Goal: Task Accomplishment & Management: Use online tool/utility

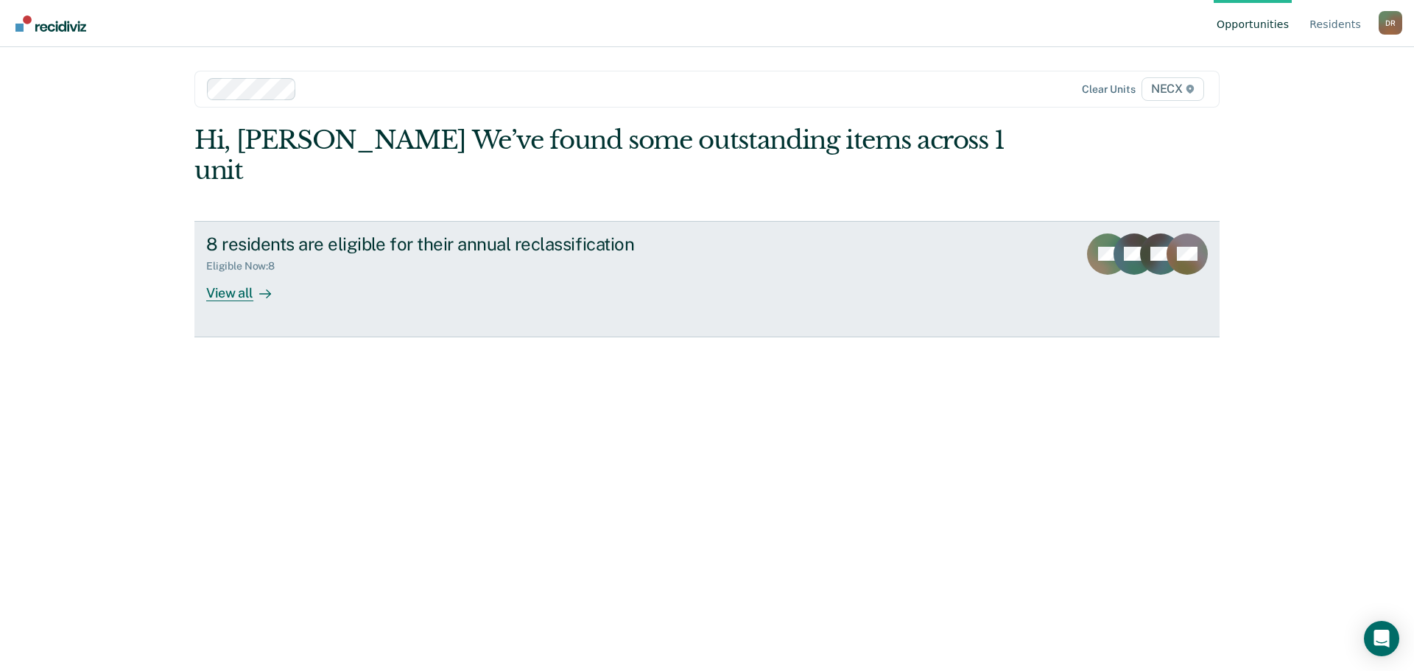
click at [229, 272] on div "View all" at bounding box center [247, 286] width 82 height 29
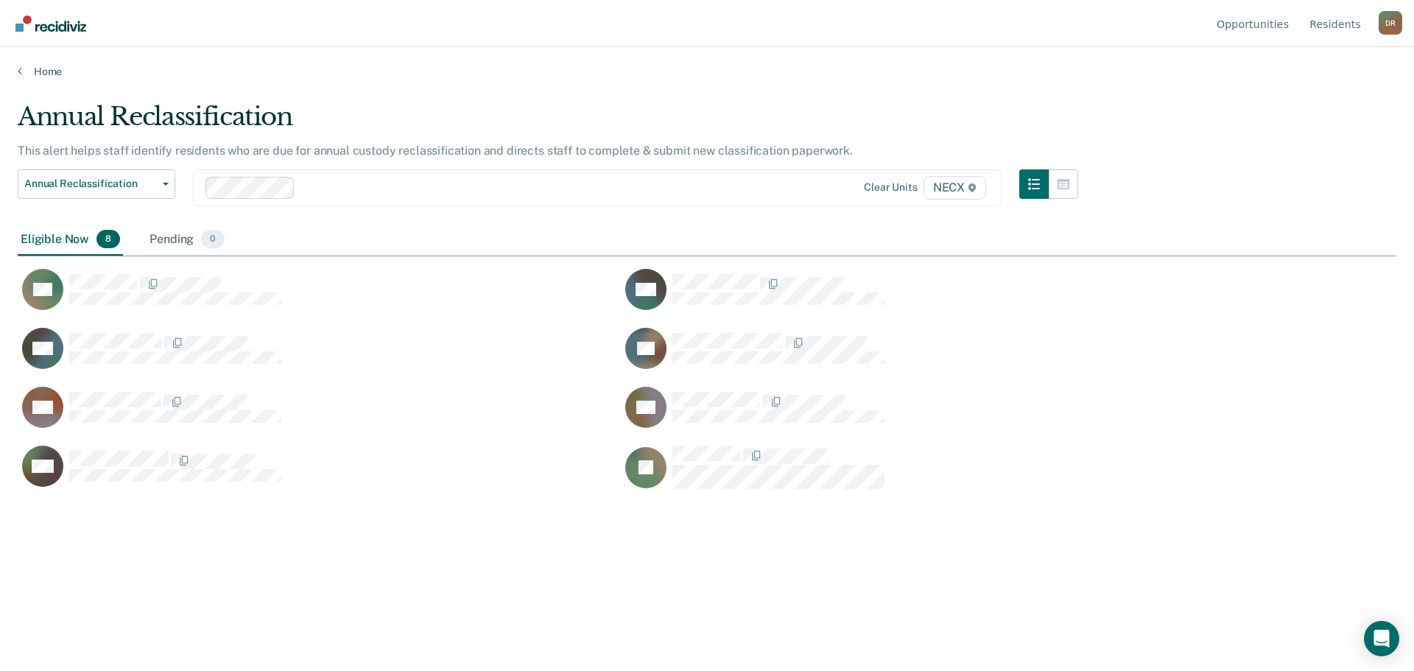
scroll to position [448, 1368]
click at [157, 530] on div "Annual Reclassification This alert helps staff identify residents who are due f…" at bounding box center [707, 331] width 1379 height 459
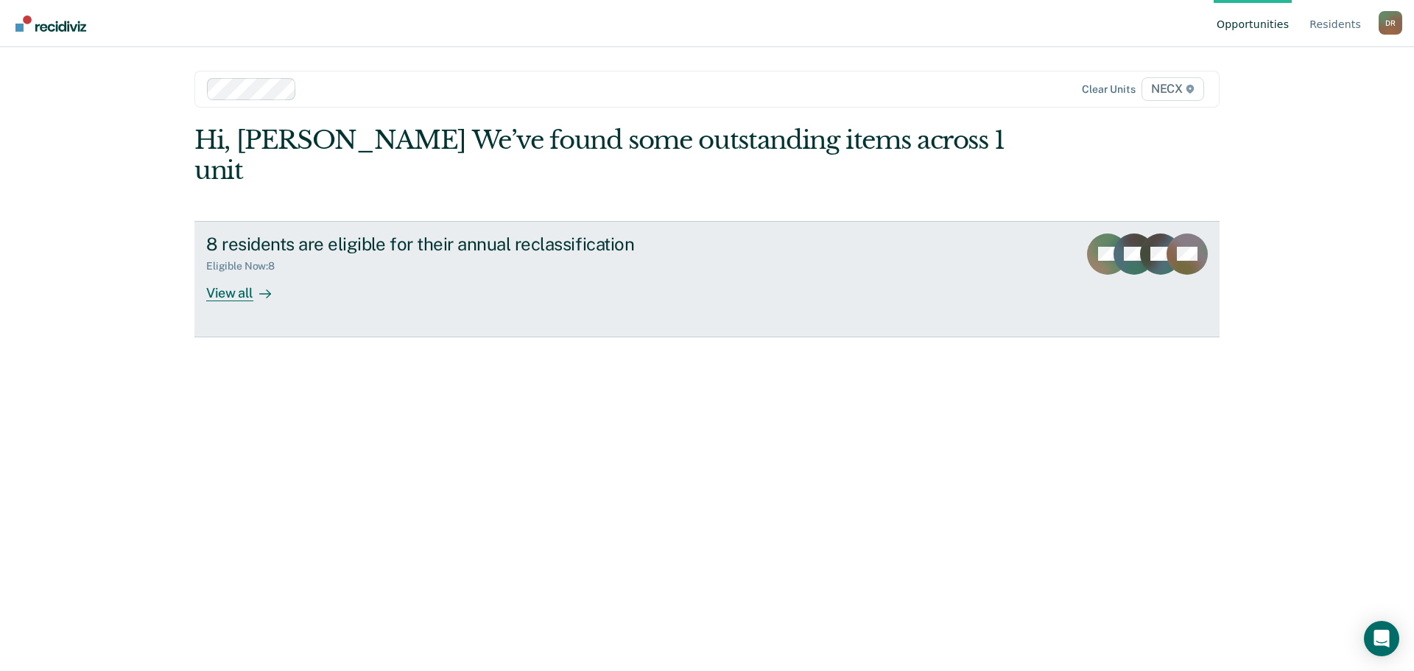
click at [243, 272] on div "View all" at bounding box center [247, 286] width 82 height 29
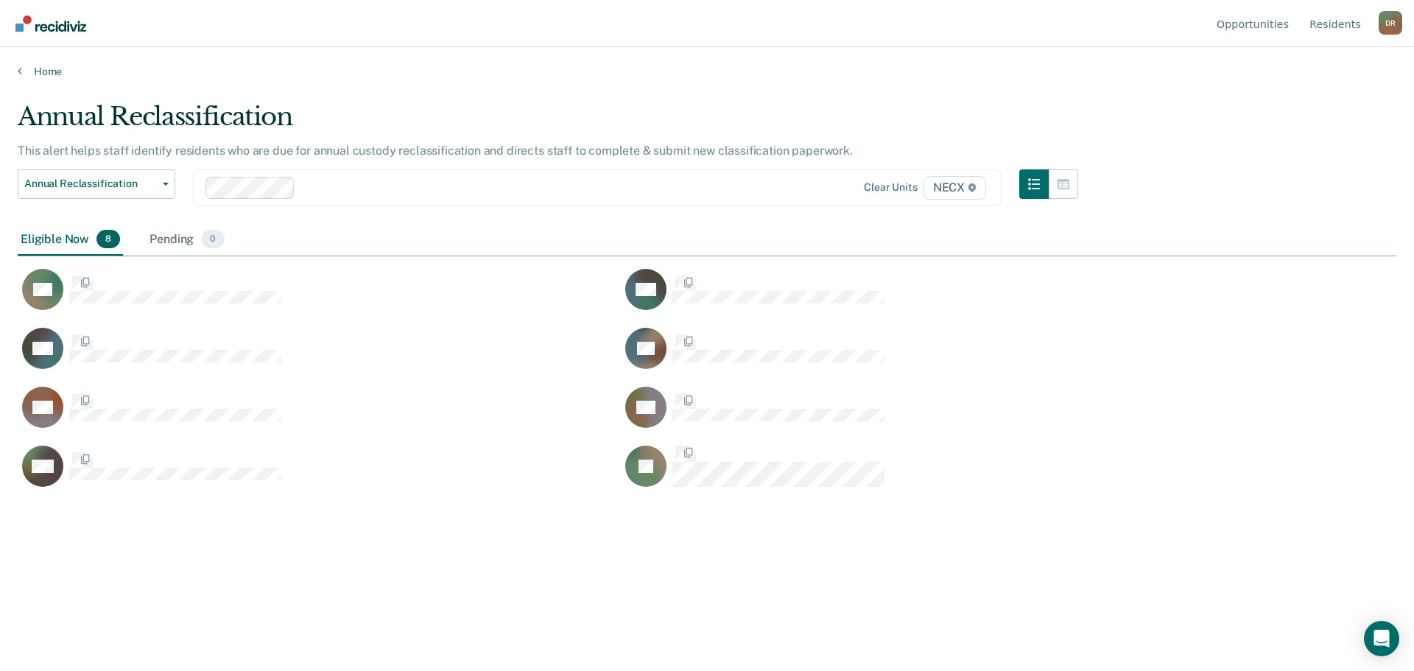
scroll to position [448, 1368]
